Goal: Information Seeking & Learning: Check status

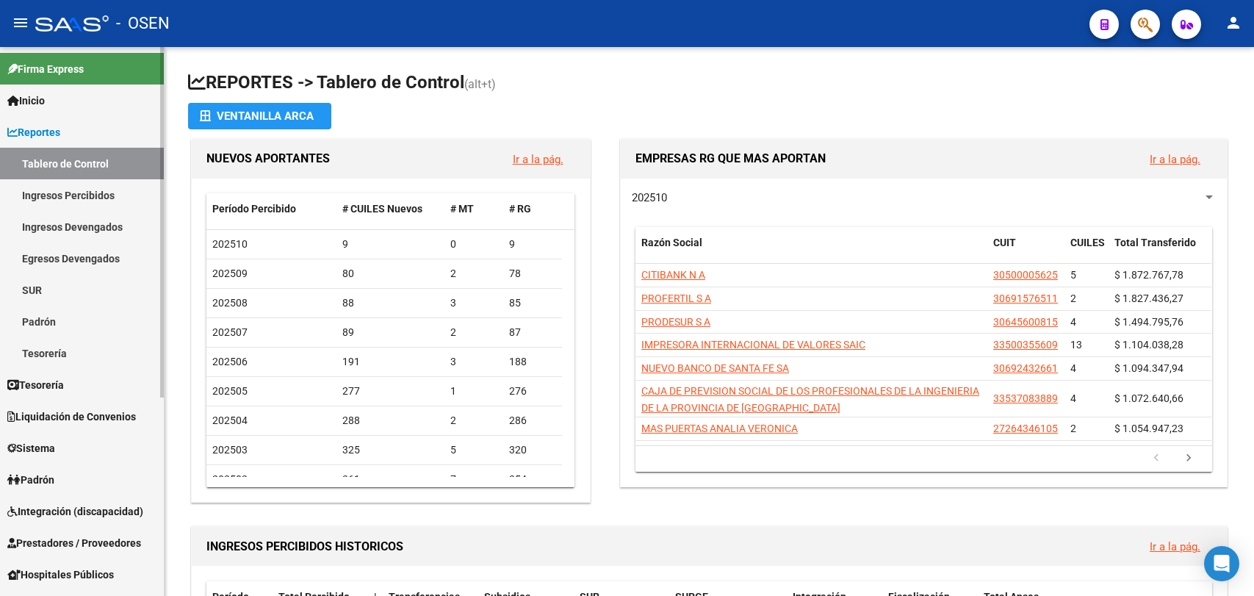
drag, startPoint x: 0, startPoint y: 0, endPoint x: 74, endPoint y: 129, distance: 149.1
click at [74, 129] on link "Reportes" at bounding box center [82, 132] width 164 height 32
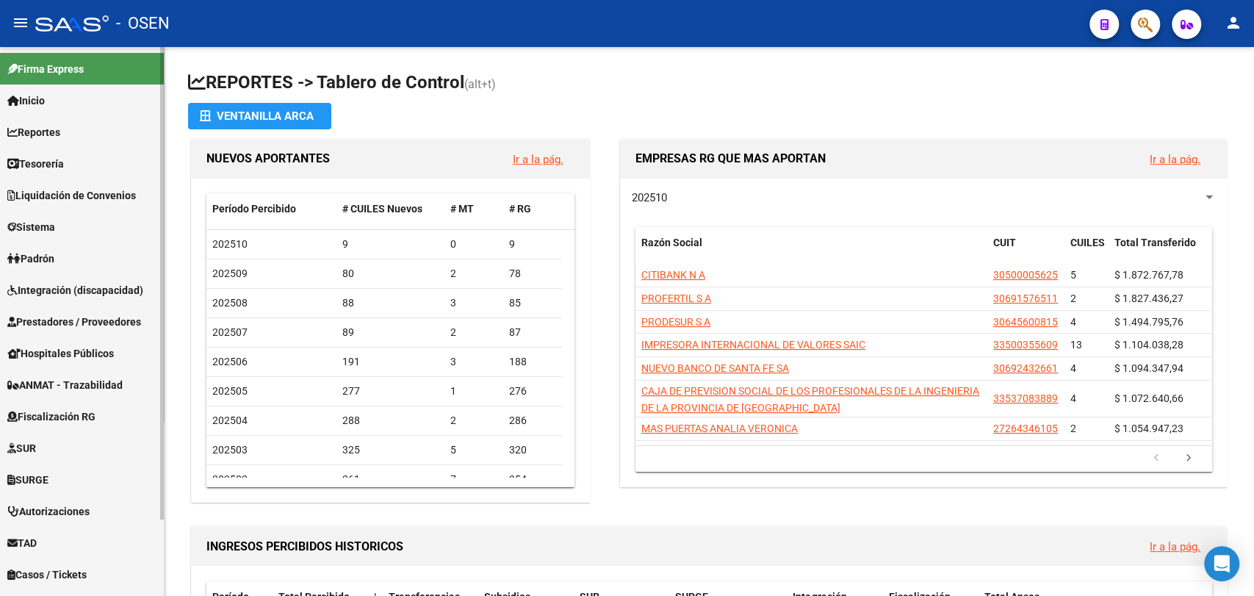
click at [82, 156] on link "Tesorería" at bounding box center [82, 164] width 164 height 32
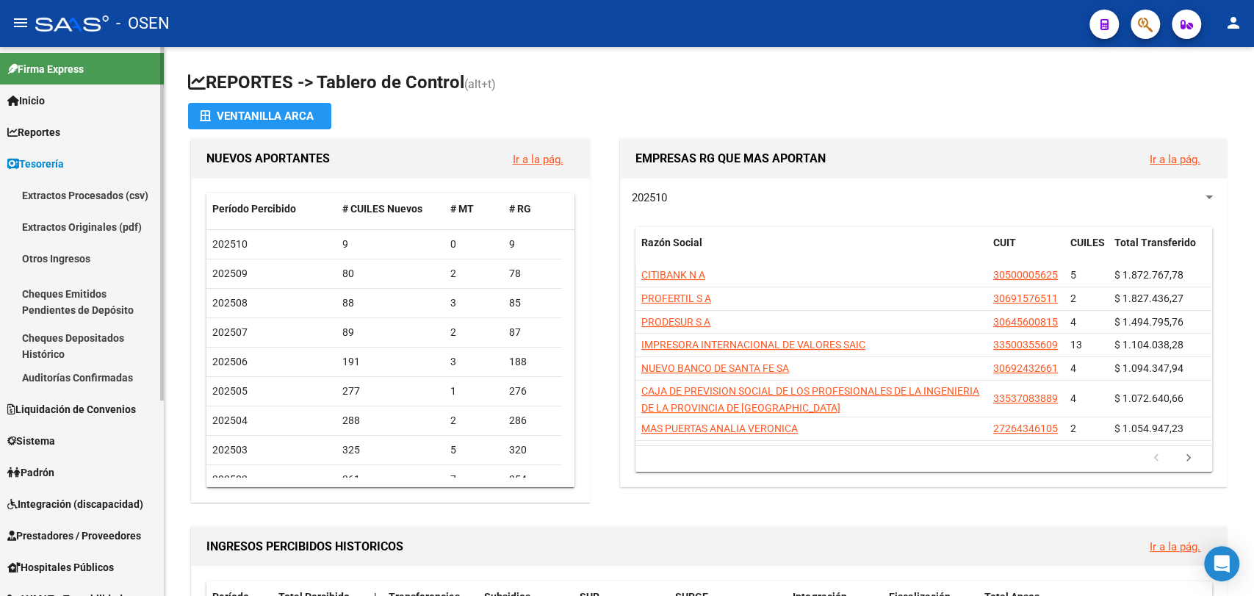
click at [82, 381] on link "Auditorías Confirmadas" at bounding box center [82, 378] width 164 height 32
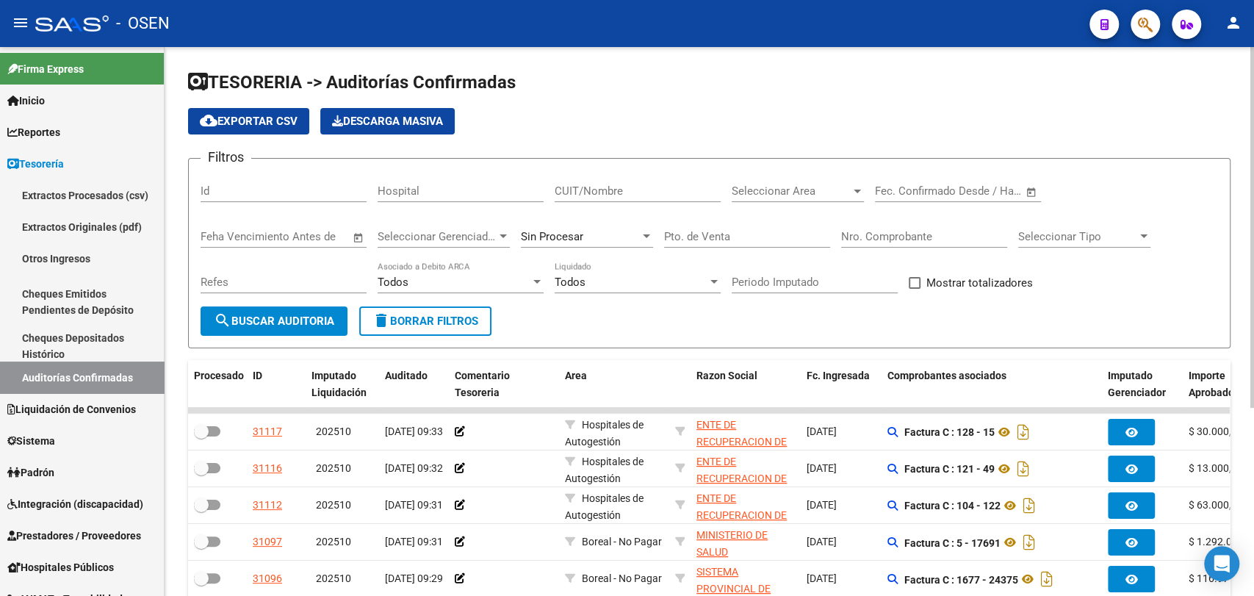
click at [969, 240] on input "Nro. Comprobante" at bounding box center [924, 236] width 166 height 13
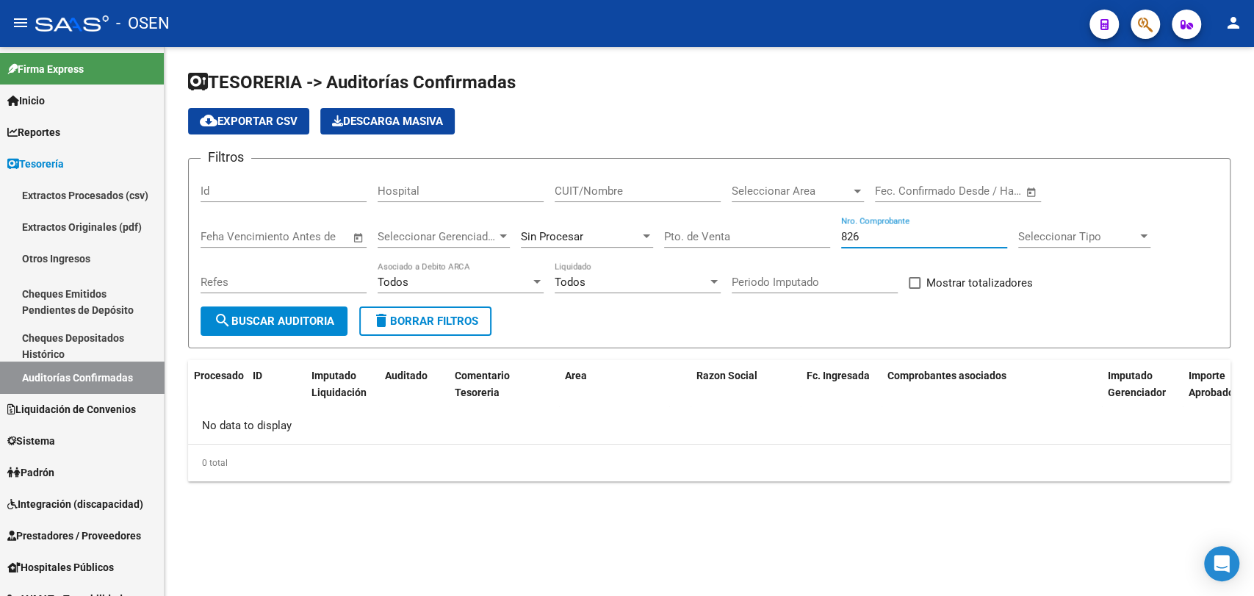
click at [625, 225] on div "Sin Procesar" at bounding box center [587, 232] width 132 height 32
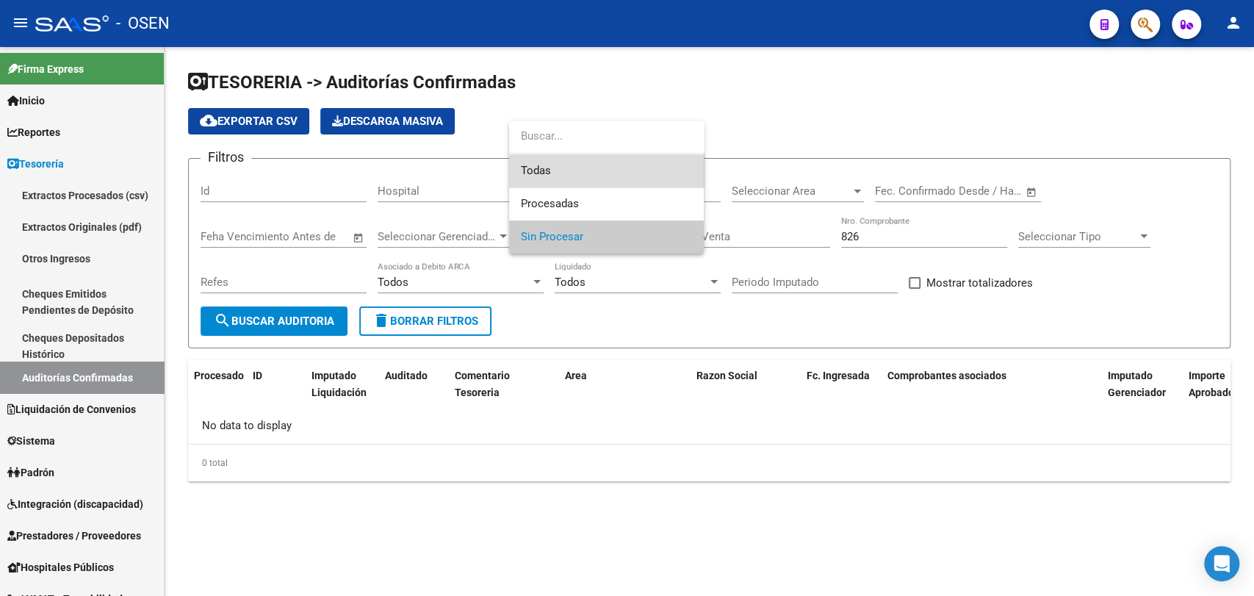
click at [623, 170] on span "Todas" at bounding box center [606, 170] width 171 height 33
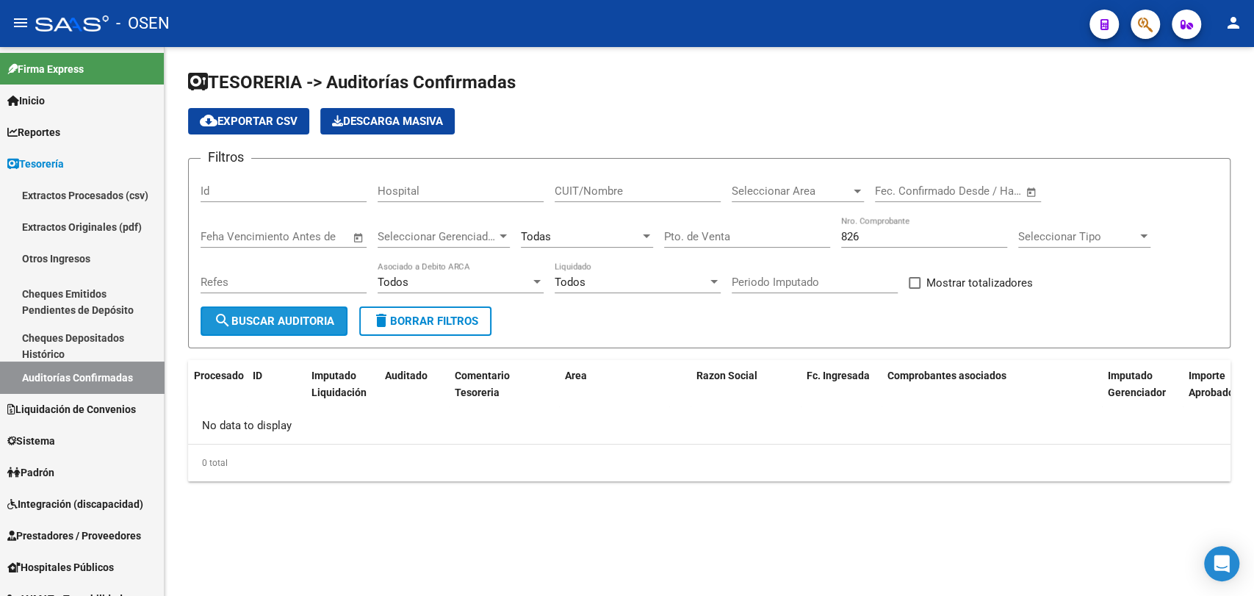
click at [339, 317] on button "search Buscar Auditoria" at bounding box center [274, 320] width 147 height 29
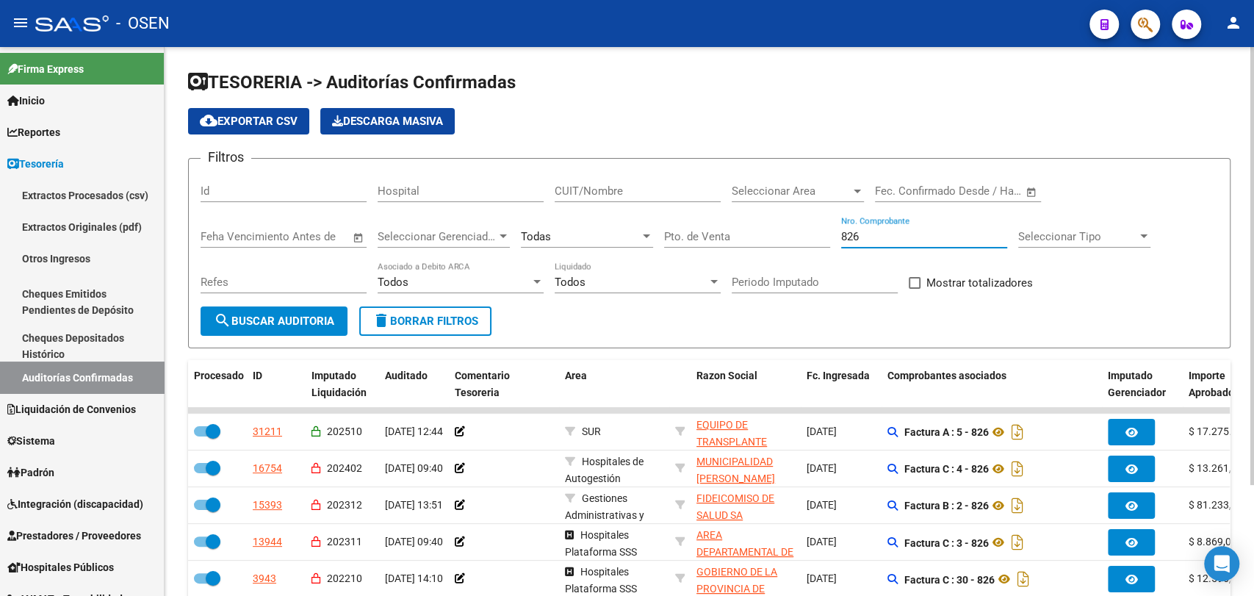
drag, startPoint x: 902, startPoint y: 237, endPoint x: 686, endPoint y: 243, distance: 216.1
click at [688, 245] on div "Filtros Id Hospital CUIT/Nombre Seleccionar Area Seleccionar Area Fecha inicio …" at bounding box center [710, 238] width 1018 height 136
paste input "24999"
type input "24999"
drag, startPoint x: 686, startPoint y: 243, endPoint x: 570, endPoint y: 278, distance: 121.4
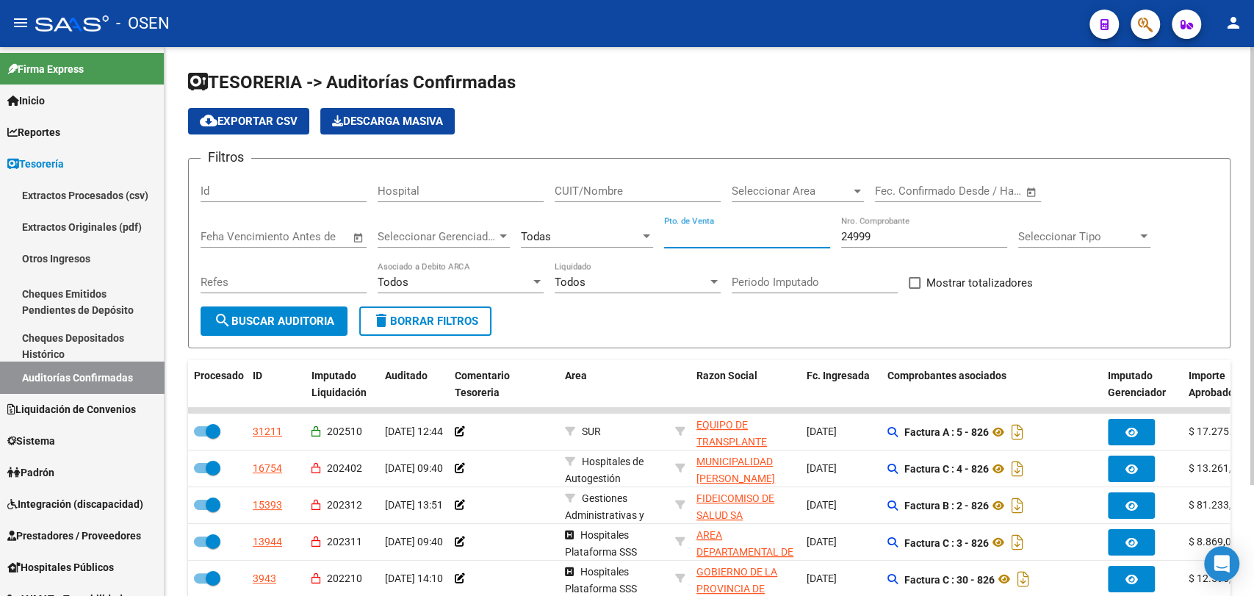
click at [570, 278] on span "Todos" at bounding box center [570, 282] width 31 height 13
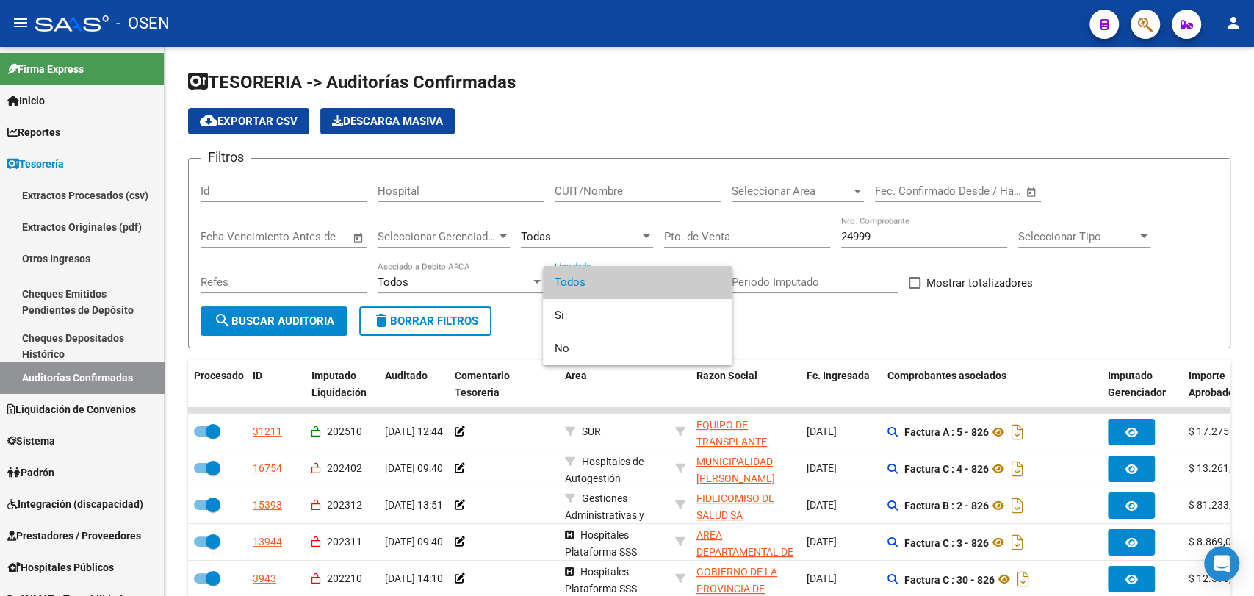
click at [287, 326] on div at bounding box center [627, 298] width 1254 height 596
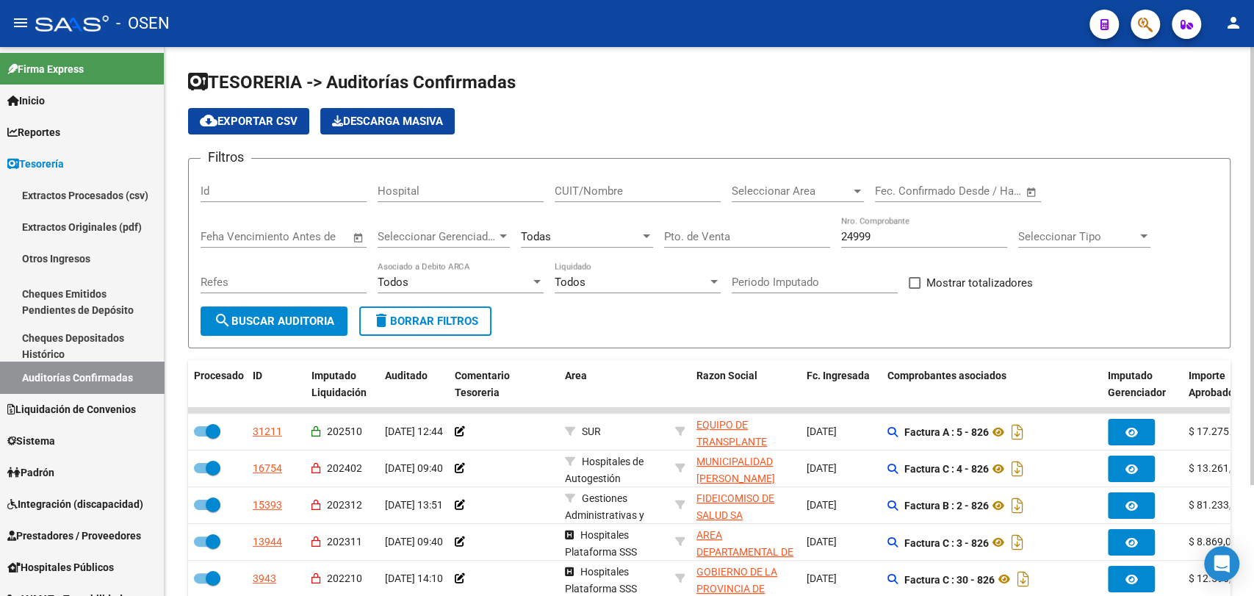
click at [293, 329] on button "search Buscar Auditoria" at bounding box center [274, 320] width 147 height 29
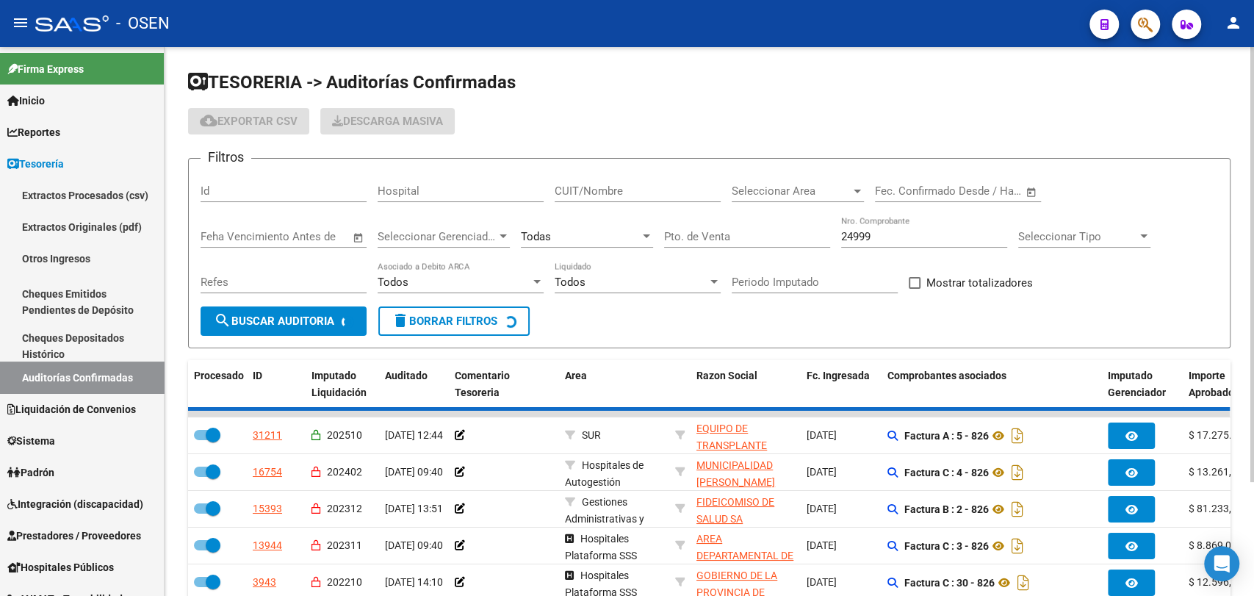
checkbox input "false"
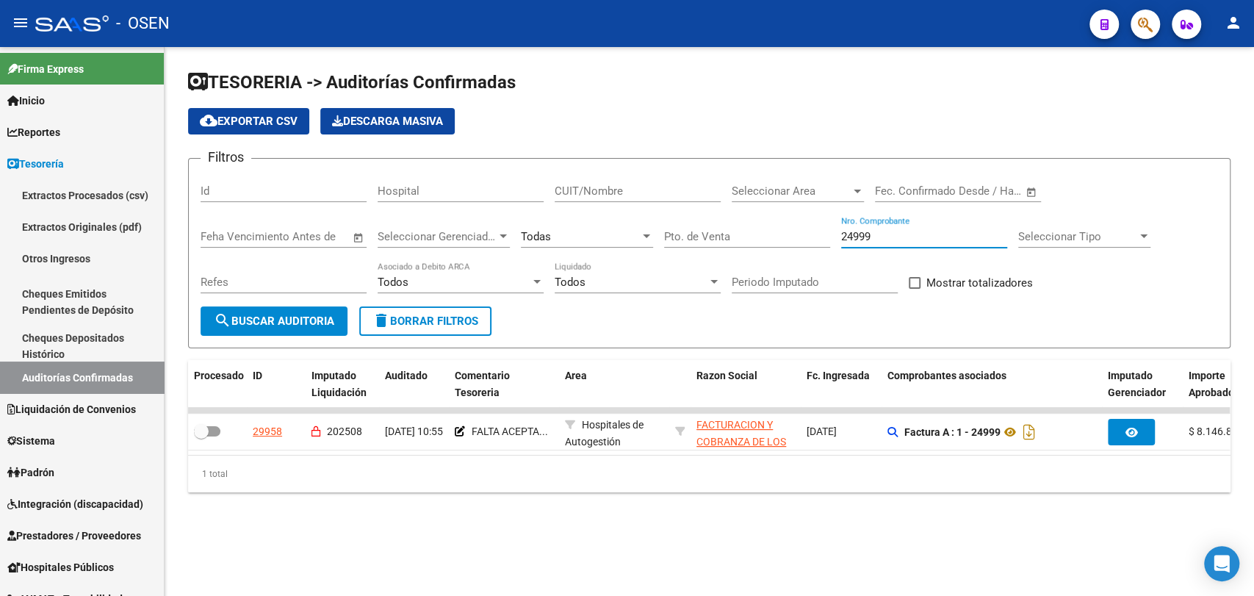
drag, startPoint x: 888, startPoint y: 237, endPoint x: 708, endPoint y: 218, distance: 181.1
click at [709, 218] on div "Filtros Id Hospital CUIT/Nombre Seleccionar Area Seleccionar Area Fecha inicio …" at bounding box center [710, 238] width 1018 height 136
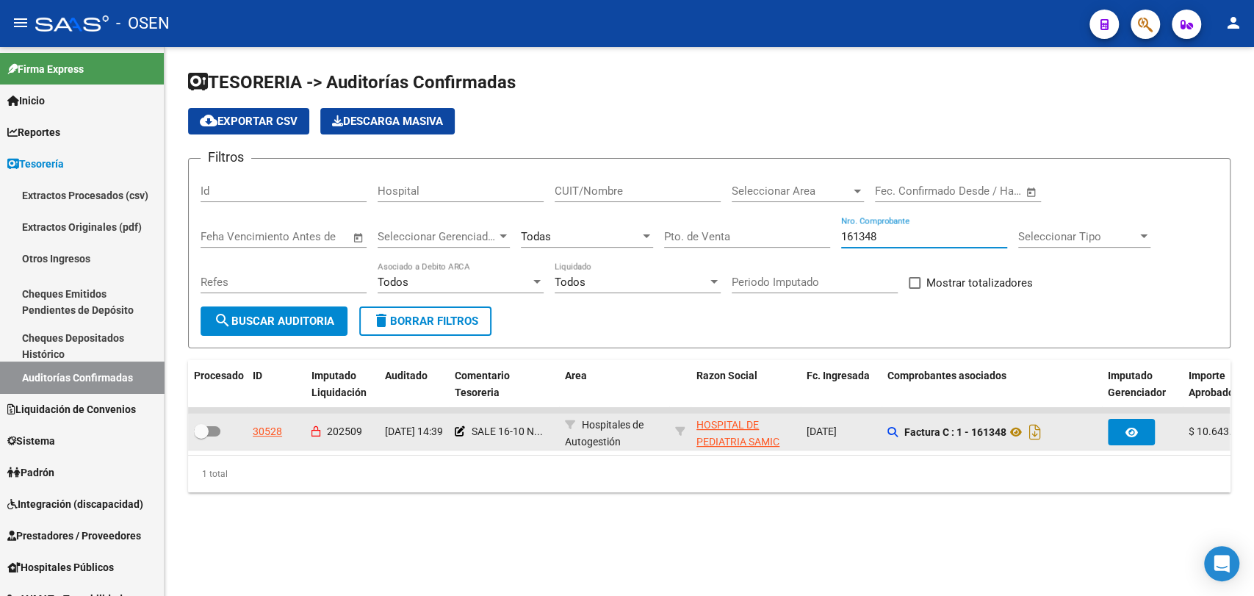
type input "161348"
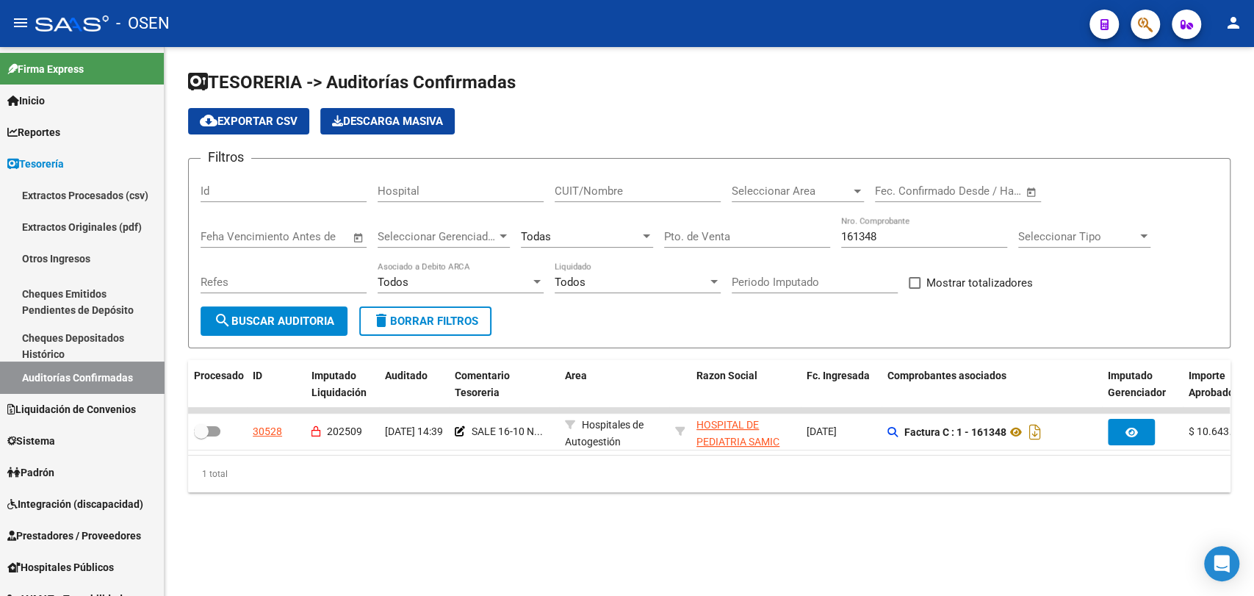
drag, startPoint x: 856, startPoint y: 448, endPoint x: 776, endPoint y: 459, distance: 80.9
click at [777, 455] on datatable-body "30528 202509 [DATE] 14:39 SALE 16-10 N... Hospitales de Autogestión HOSPITAL DE…" at bounding box center [709, 431] width 1042 height 48
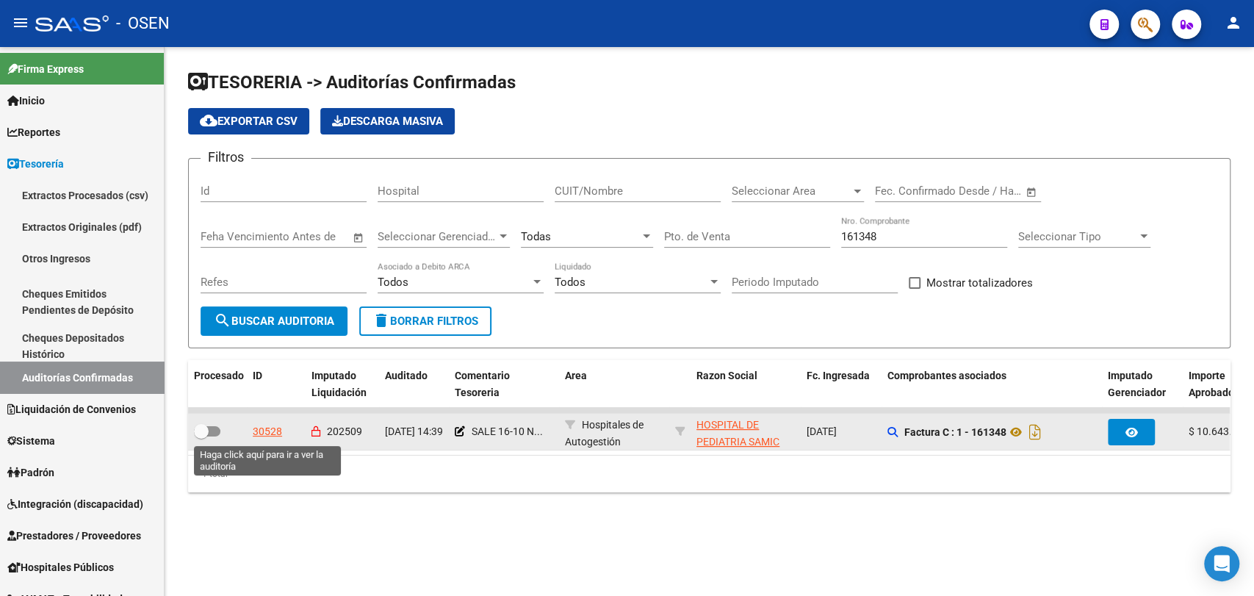
click at [272, 425] on div "30528" at bounding box center [267, 431] width 29 height 17
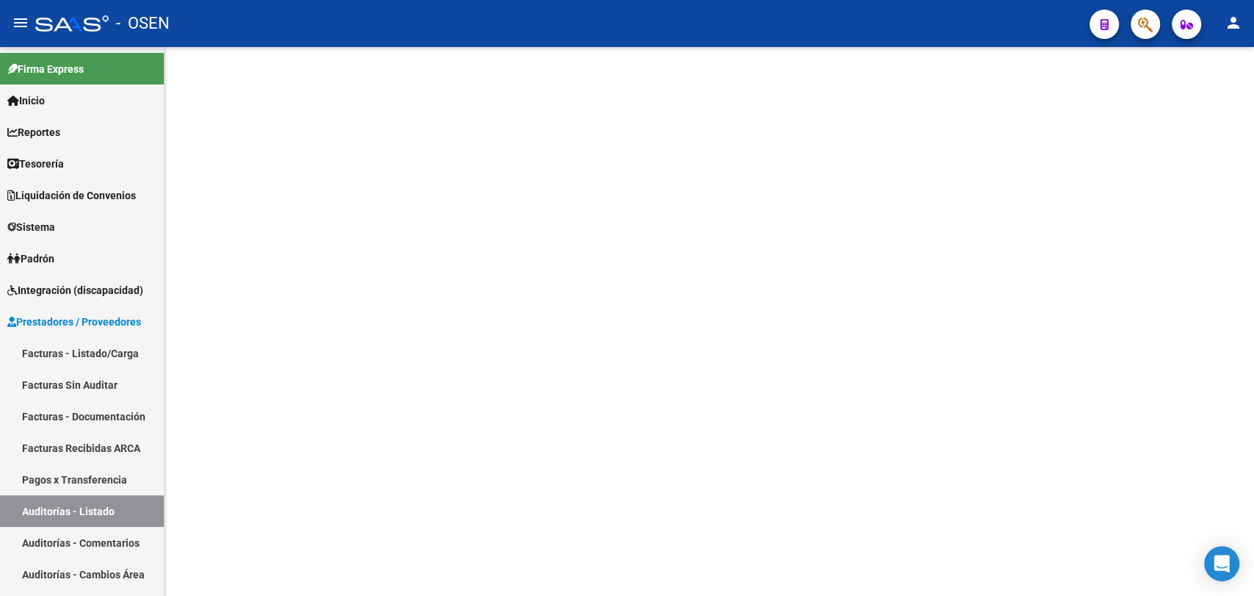
click at [276, 431] on mat-sidenav-content at bounding box center [710, 321] width 1090 height 549
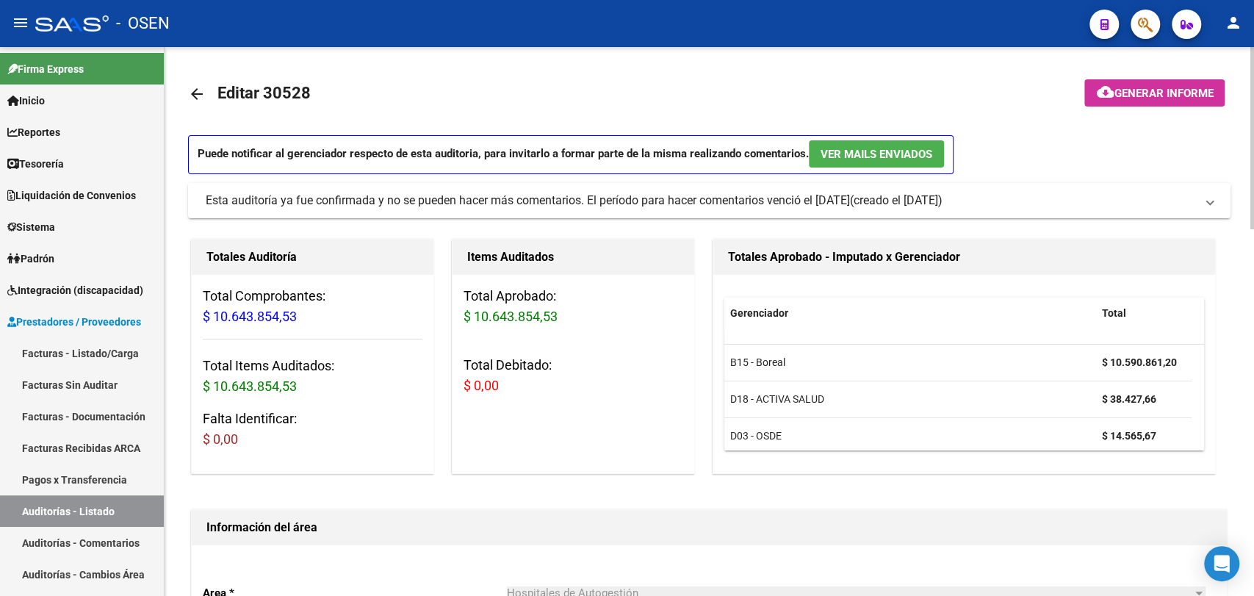
scroll to position [9, 0]
drag, startPoint x: 844, startPoint y: 398, endPoint x: 1060, endPoint y: 461, distance: 224.9
click at [1060, 461] on div "Gerenciador Total B15 - Boreal $ 10.590.861,20 D18 - ACTIVA SALUD $ 38.427,66 D…" at bounding box center [965, 374] width 503 height 198
click at [1049, 446] on datatable-selection "B15 - Boreal $ 10.590.861,20 D18 - ACTIVA SALUD $ 38.427,66 D03 - OSDE $ 14.565…" at bounding box center [965, 442] width 480 height 13
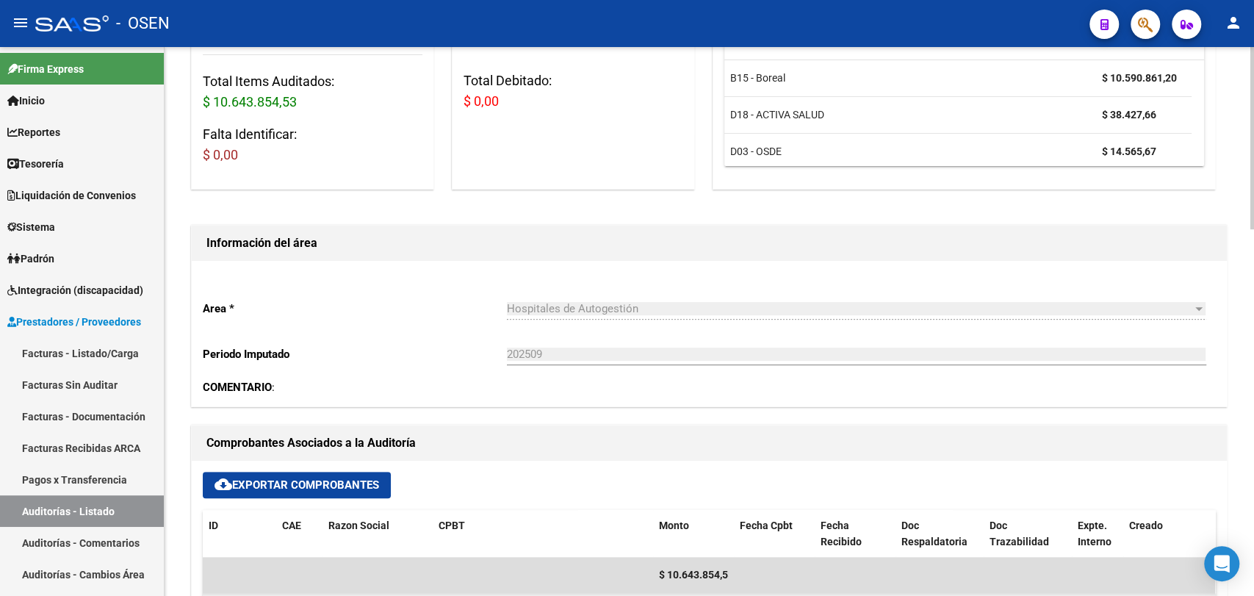
scroll to position [12, 0]
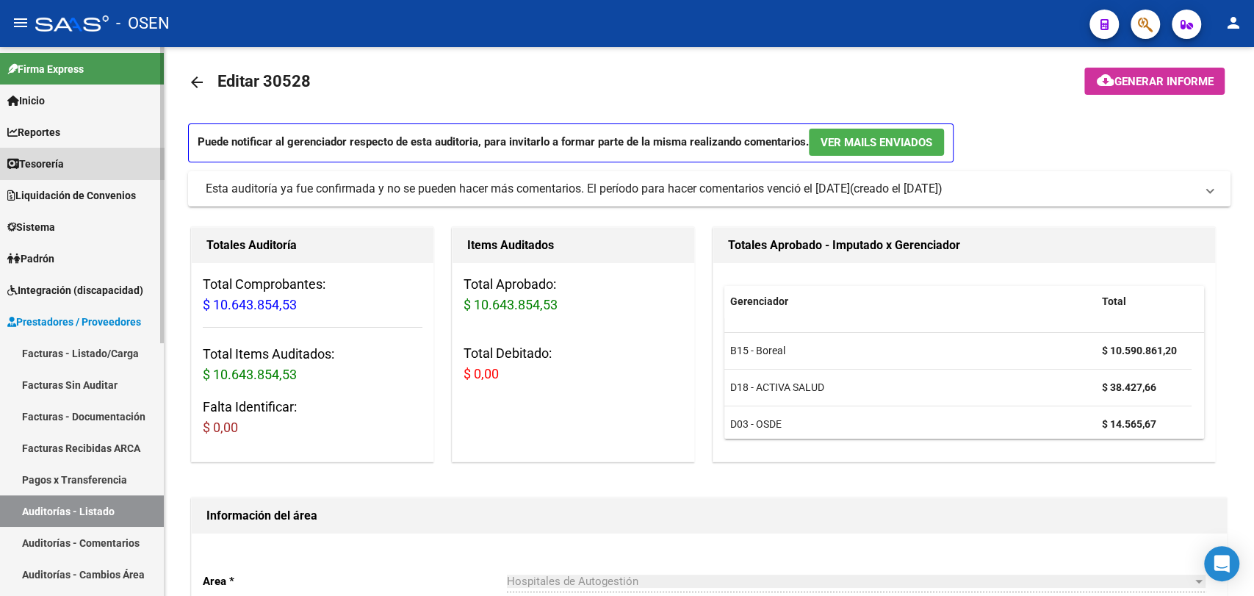
click at [144, 161] on link "Tesorería" at bounding box center [82, 164] width 164 height 32
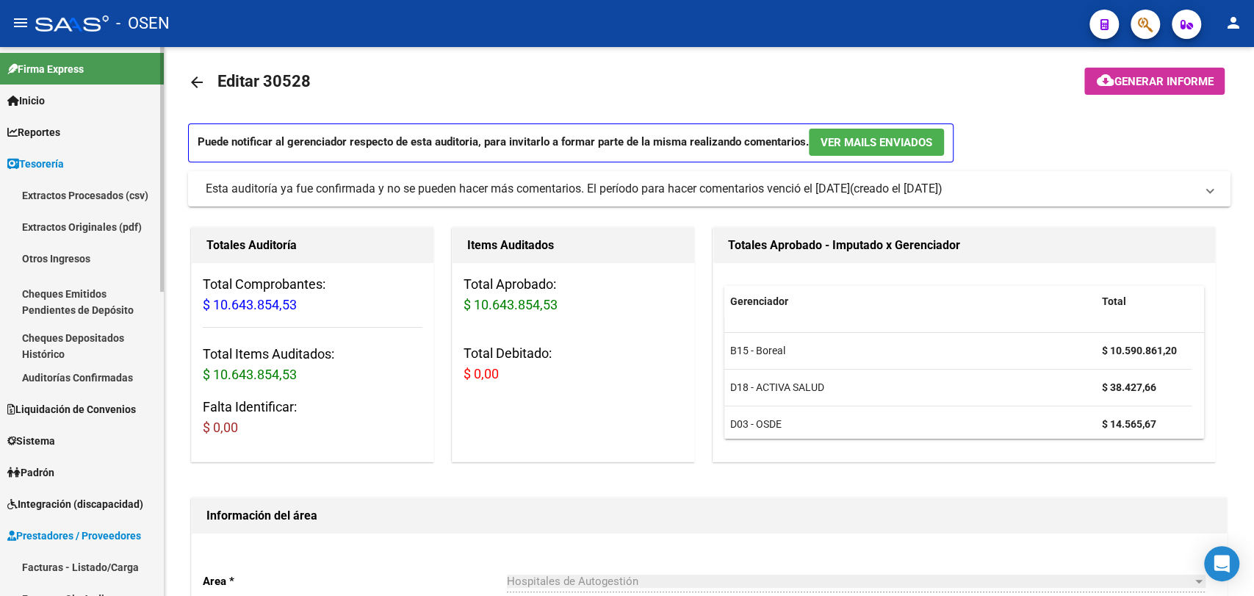
click at [115, 352] on link "Cheques Depositados Histórico" at bounding box center [82, 346] width 164 height 32
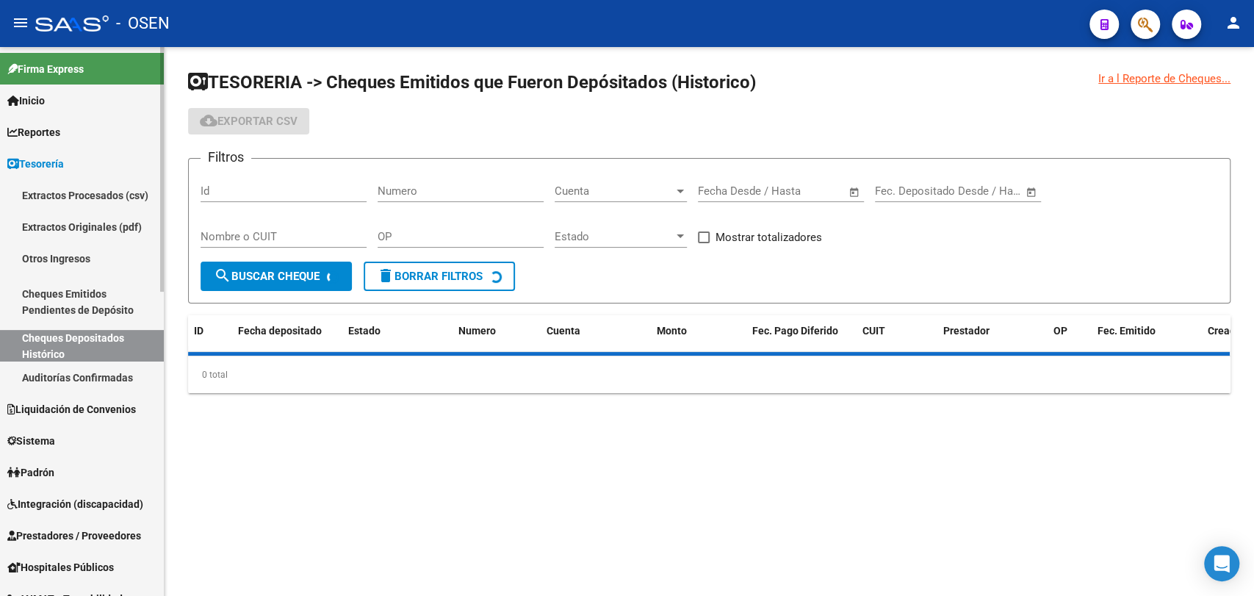
click at [115, 370] on link "Auditorías Confirmadas" at bounding box center [82, 378] width 164 height 32
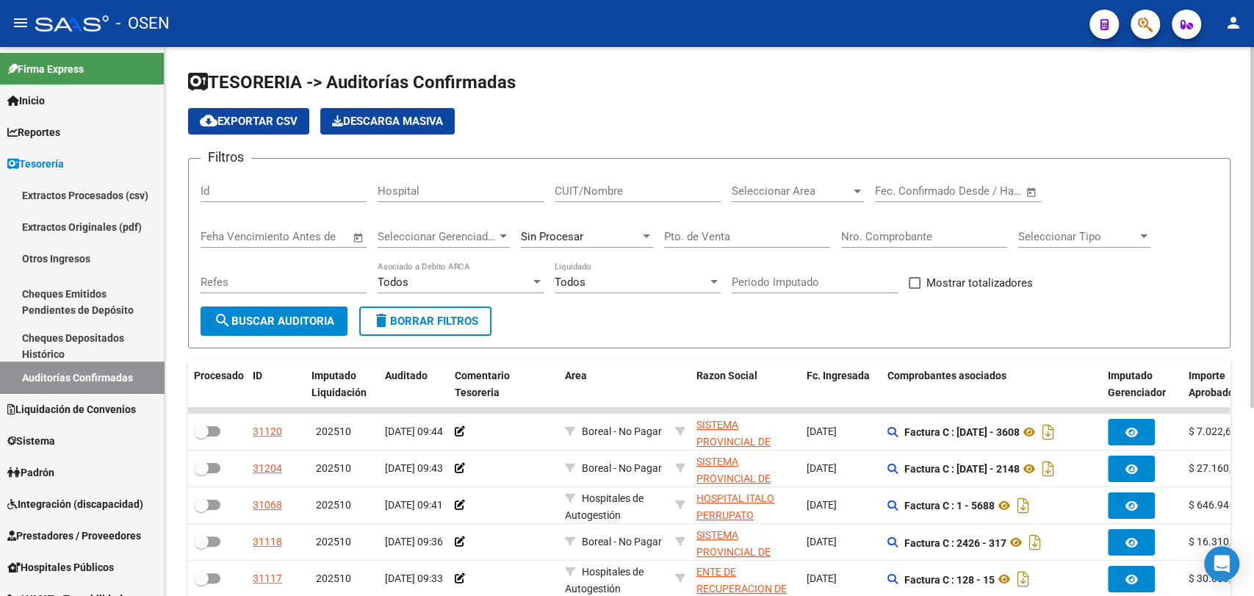
click at [922, 248] on div "Nro. Comprobante" at bounding box center [924, 239] width 166 height 46
click at [923, 239] on input "Nro. Comprobante" at bounding box center [924, 236] width 166 height 13
paste input "24999"
type input "24999"
click at [290, 317] on span "search Buscar Auditoria" at bounding box center [274, 321] width 121 height 13
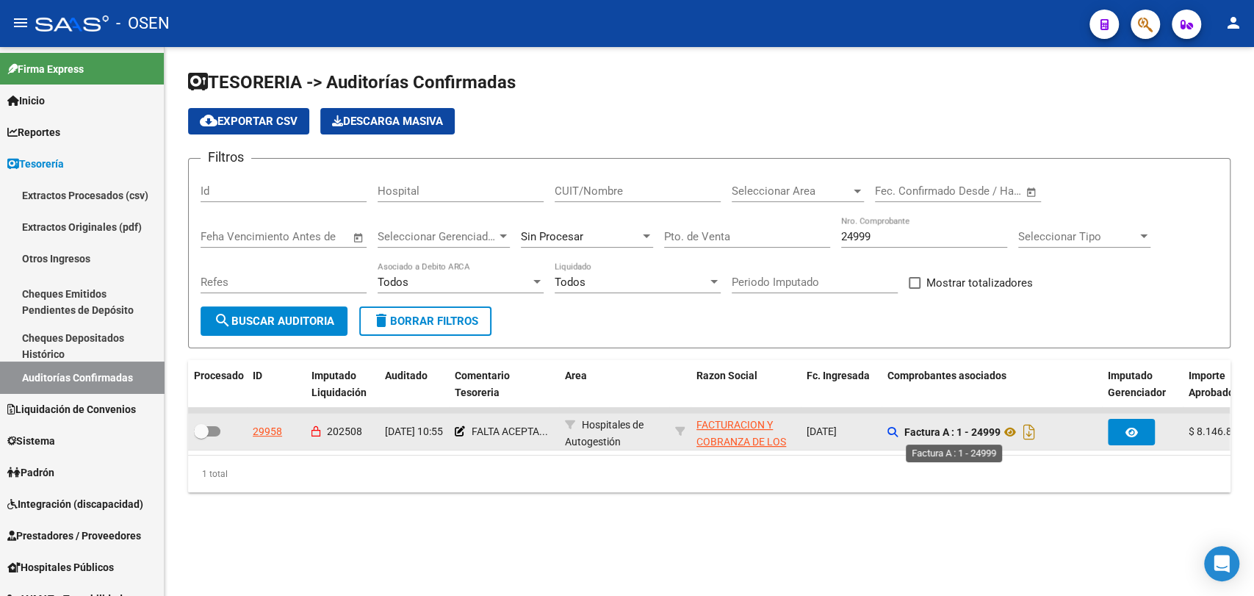
drag, startPoint x: 974, startPoint y: 434, endPoint x: 1002, endPoint y: 435, distance: 27.2
click at [1001, 435] on strong "Factura A : 1 - 24999" at bounding box center [953, 432] width 96 height 12
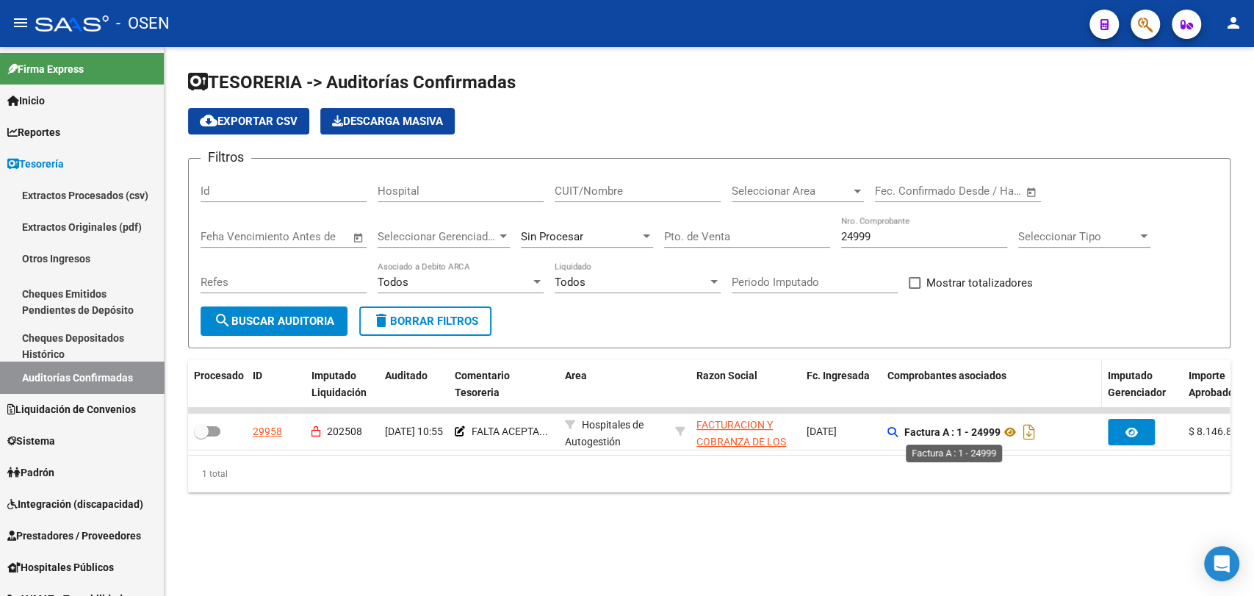
copy strong "24999"
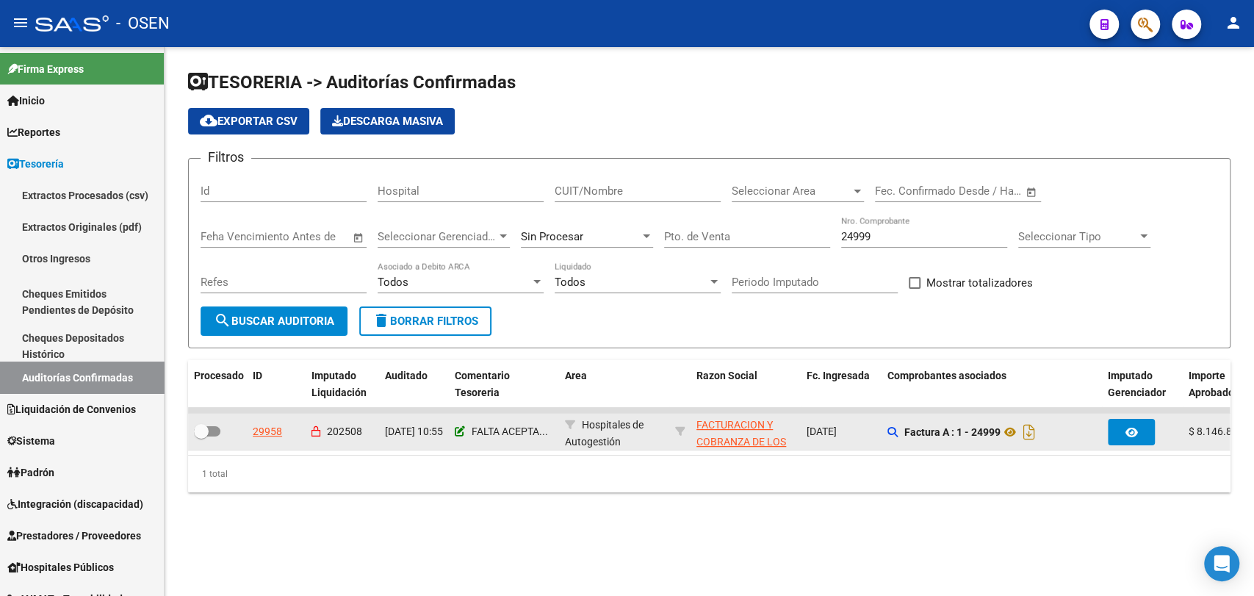
click at [463, 428] on icon at bounding box center [460, 431] width 10 height 10
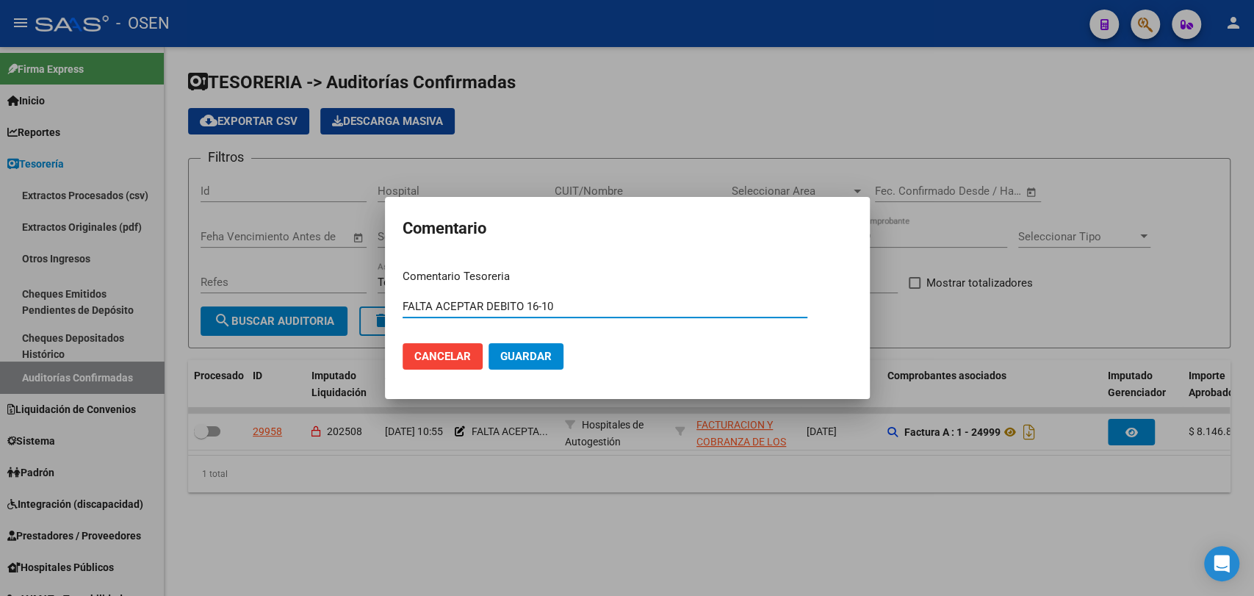
drag, startPoint x: 588, startPoint y: 309, endPoint x: 149, endPoint y: 285, distance: 439.4
click at [149, 285] on div "Comentario Comentario Tesoreria FALTA ACEPTAR DEBITO 16-10 Ingresar el comentar…" at bounding box center [627, 298] width 1254 height 596
type input "16-10 aceptan $ 124734 y rechazan $ 16034"
click at [489, 343] on button "Guardar" at bounding box center [526, 356] width 75 height 26
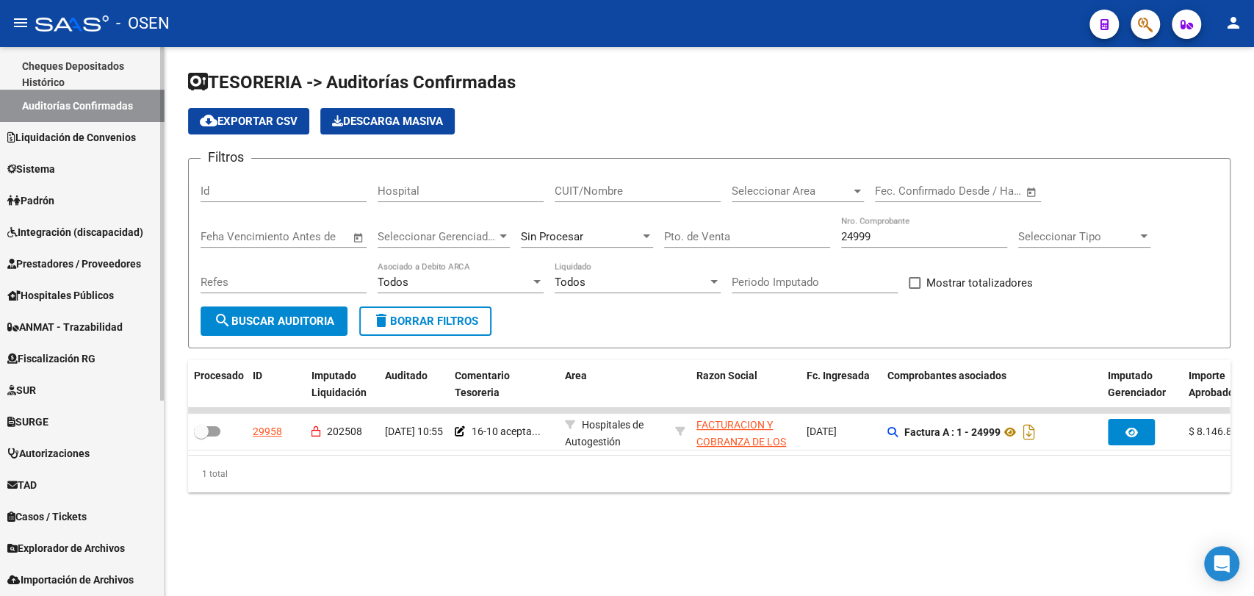
scroll to position [303, 0]
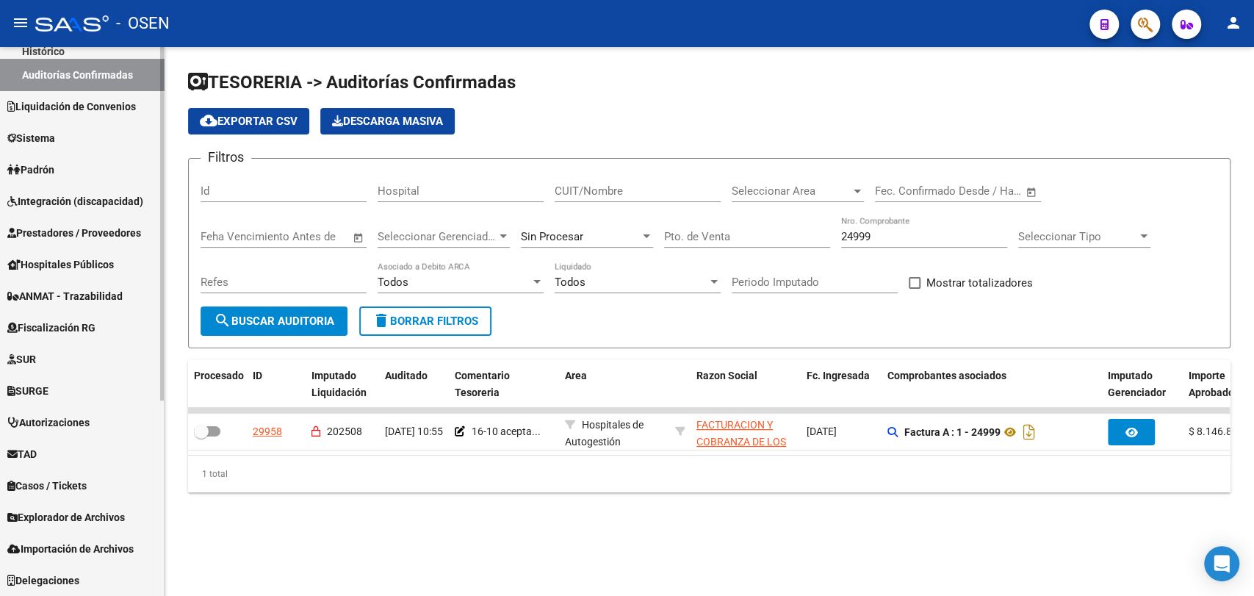
click at [112, 234] on span "Prestadores / Proveedores" at bounding box center [74, 233] width 134 height 16
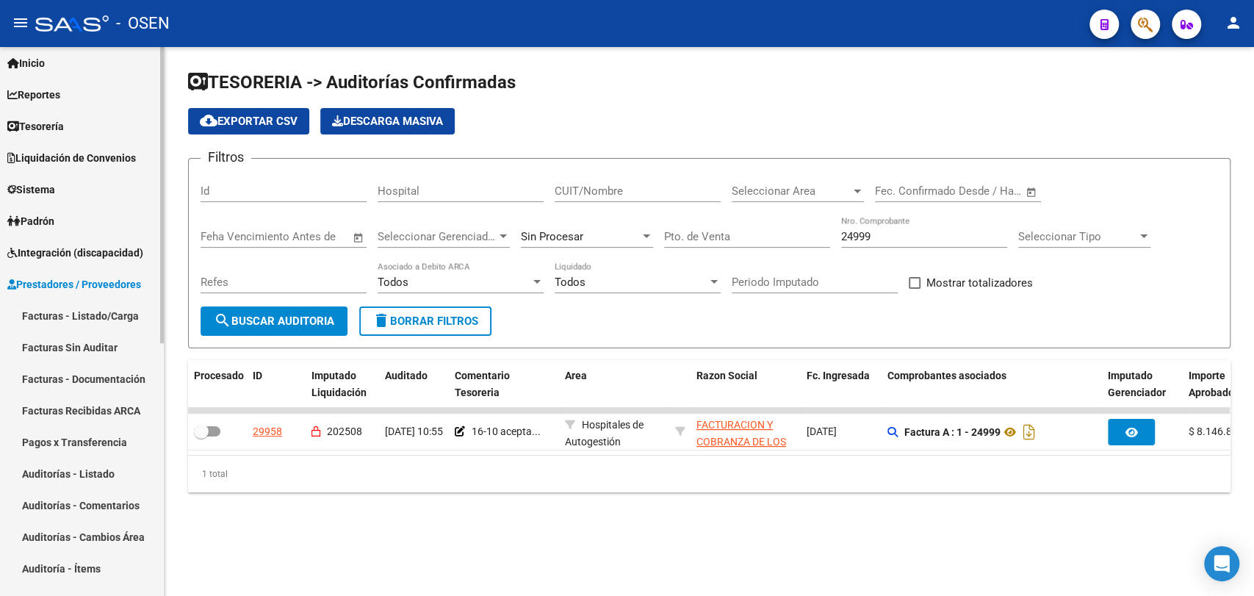
scroll to position [30, 0]
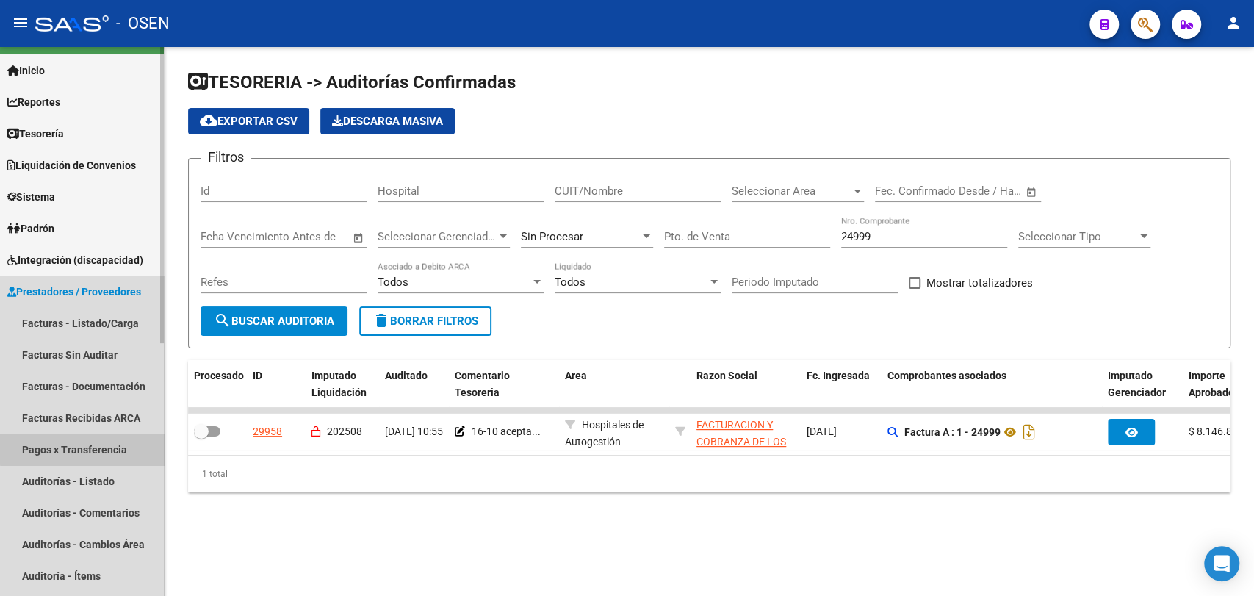
click at [90, 448] on link "Pagos x Transferencia" at bounding box center [82, 450] width 164 height 32
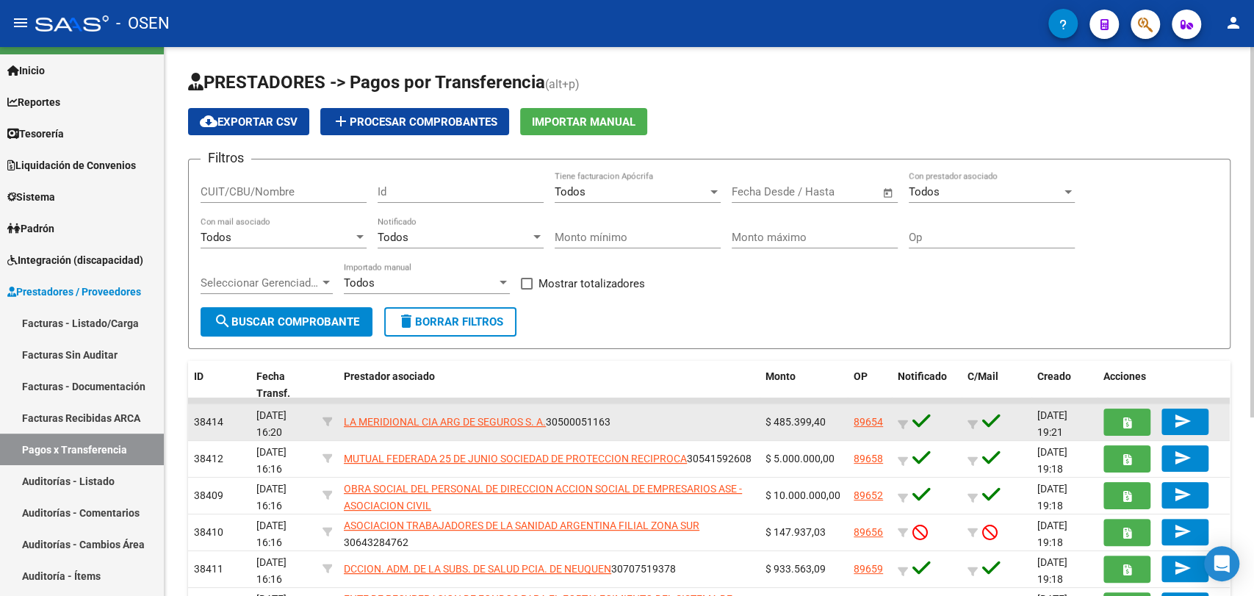
click at [883, 420] on div "89654" at bounding box center [870, 422] width 32 height 17
click at [876, 423] on link "89654" at bounding box center [868, 422] width 29 height 12
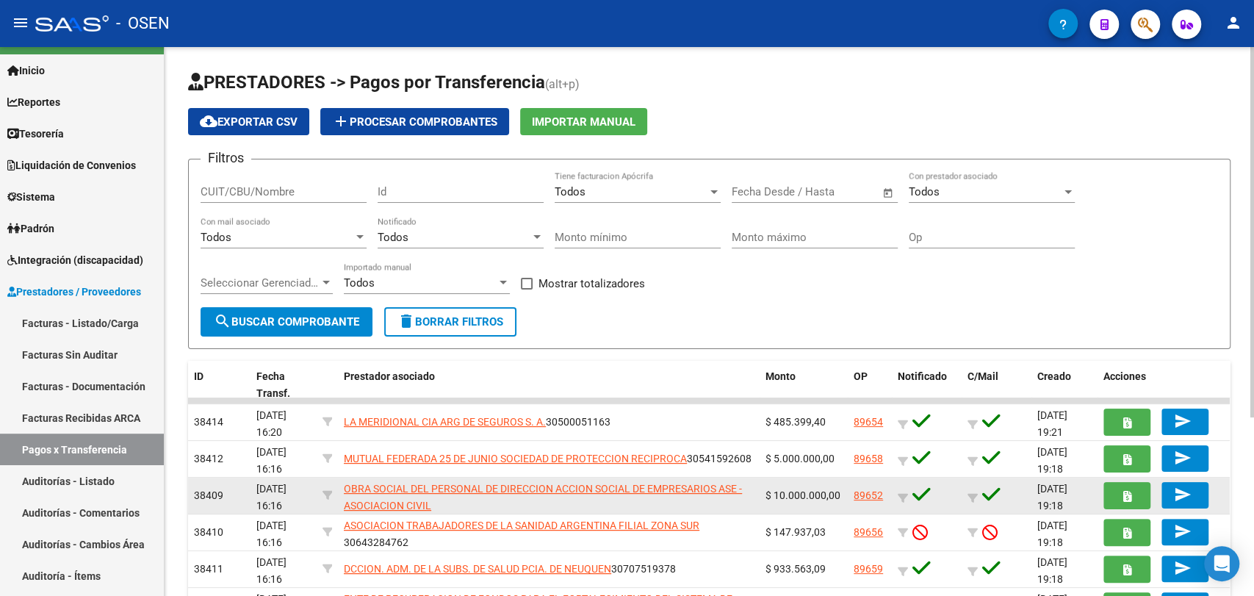
scroll to position [265, 0]
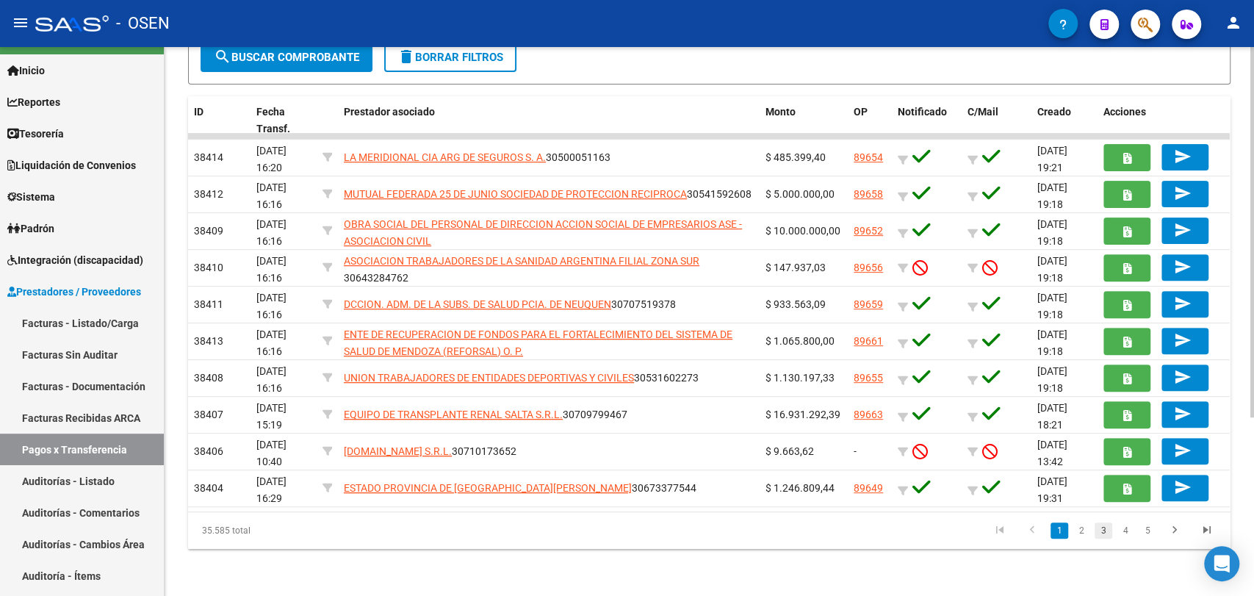
click at [1102, 535] on link "3" at bounding box center [1104, 530] width 18 height 16
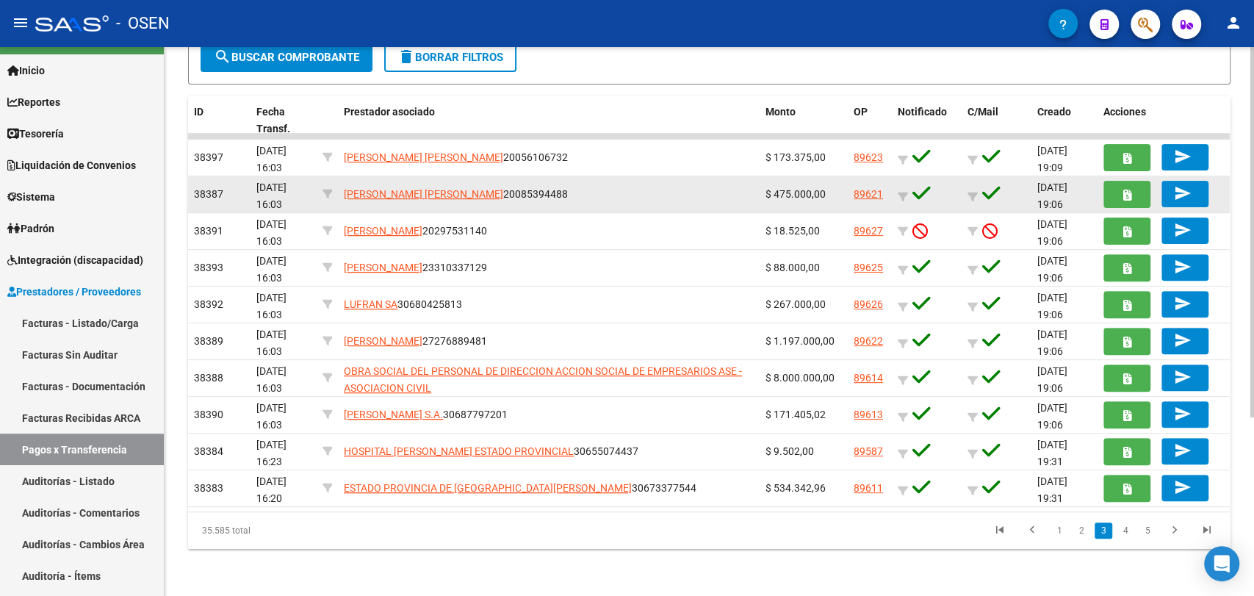
click at [864, 195] on link "89621" at bounding box center [868, 194] width 29 height 12
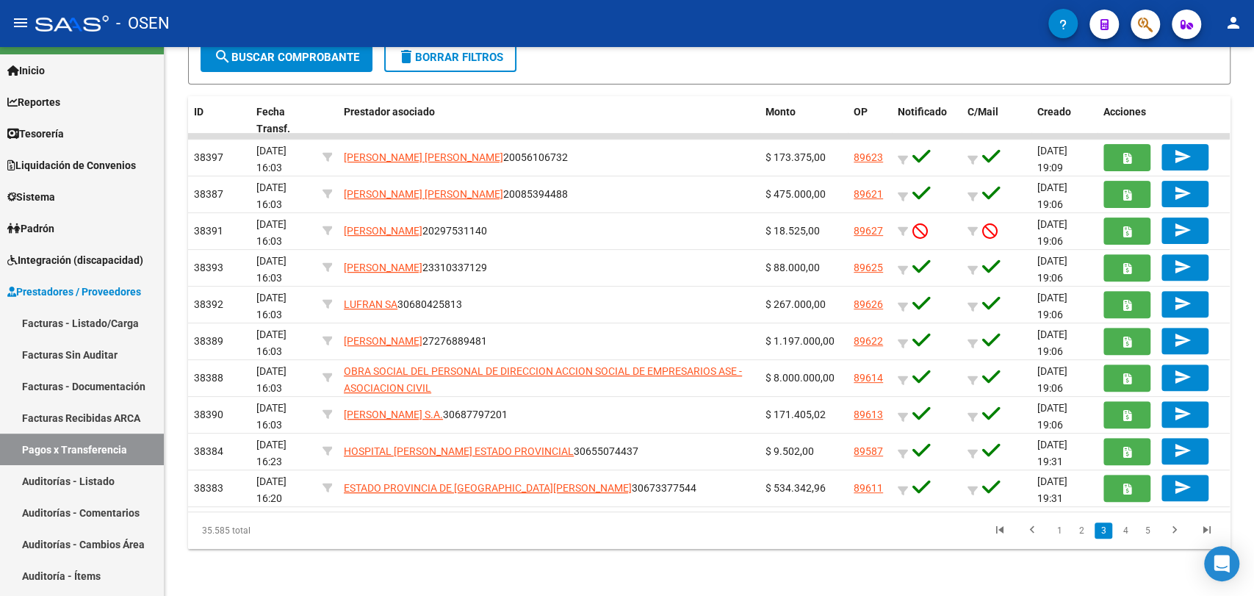
click at [849, 545] on div "35.585 total 1 2 3 4 5" at bounding box center [709, 530] width 1043 height 37
click at [1087, 533] on link "2" at bounding box center [1082, 530] width 18 height 16
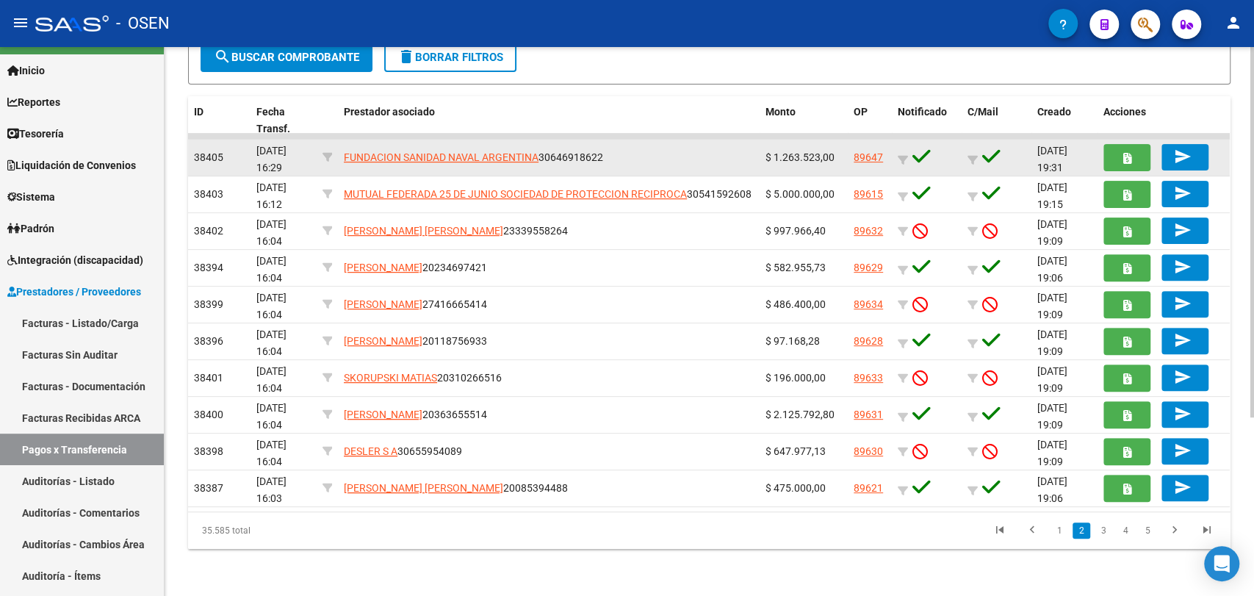
click at [864, 153] on link "89647" at bounding box center [868, 157] width 29 height 12
